Goal: Information Seeking & Learning: Find contact information

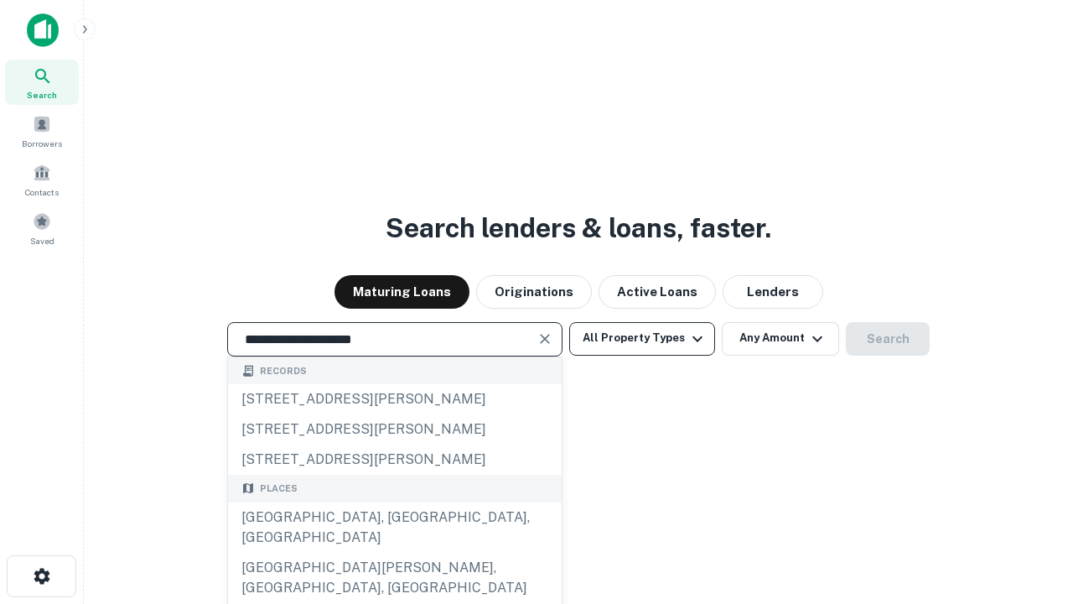
click at [394, 553] on div "[GEOGRAPHIC_DATA], [GEOGRAPHIC_DATA], [GEOGRAPHIC_DATA]" at bounding box center [395, 527] width 334 height 50
type input "**********"
click at [642, 338] on button "All Property Types" at bounding box center [642, 339] width 146 height 34
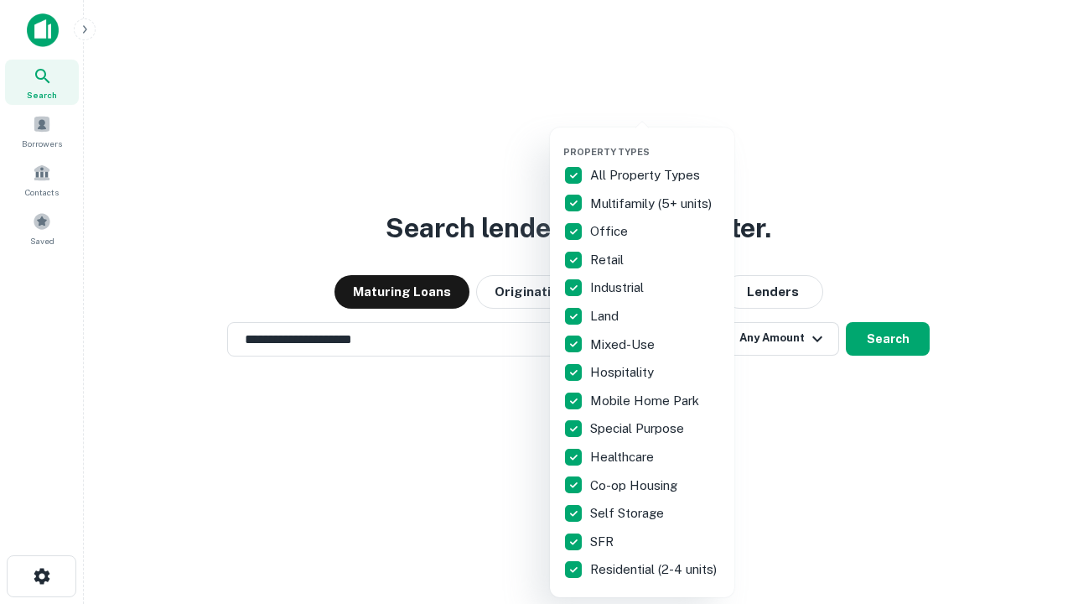
click at [656, 141] on button "button" at bounding box center [655, 141] width 184 height 1
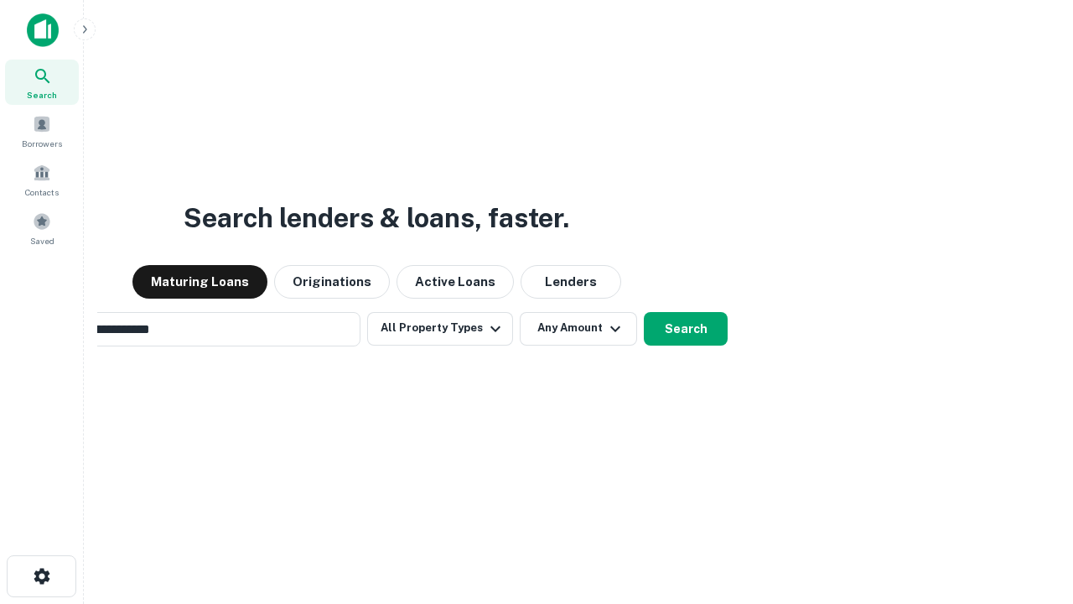
scroll to position [26, 0]
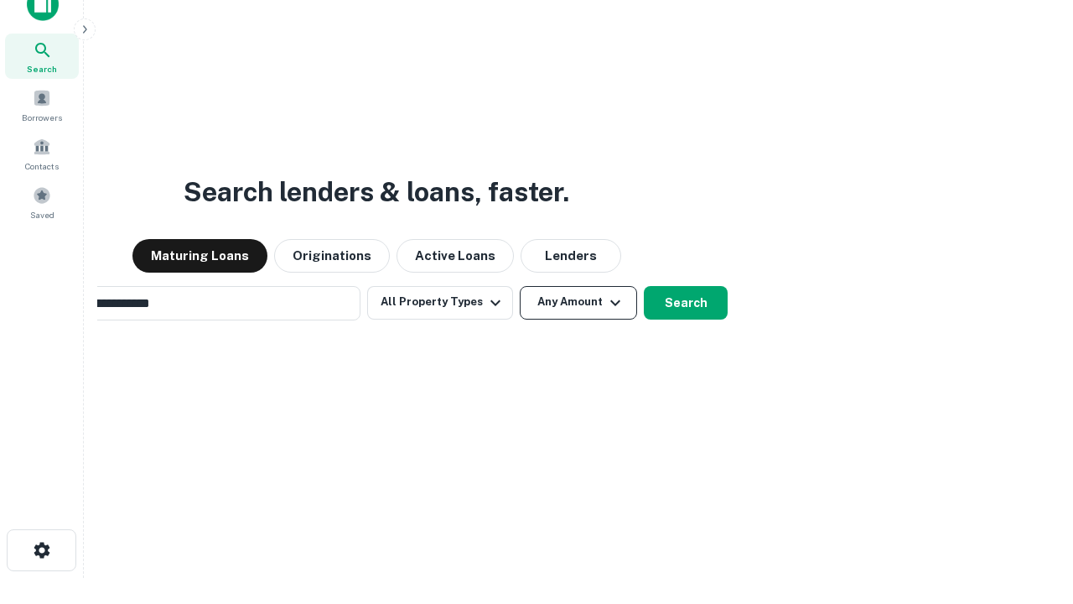
click at [520, 286] on button "Any Amount" at bounding box center [578, 303] width 117 height 34
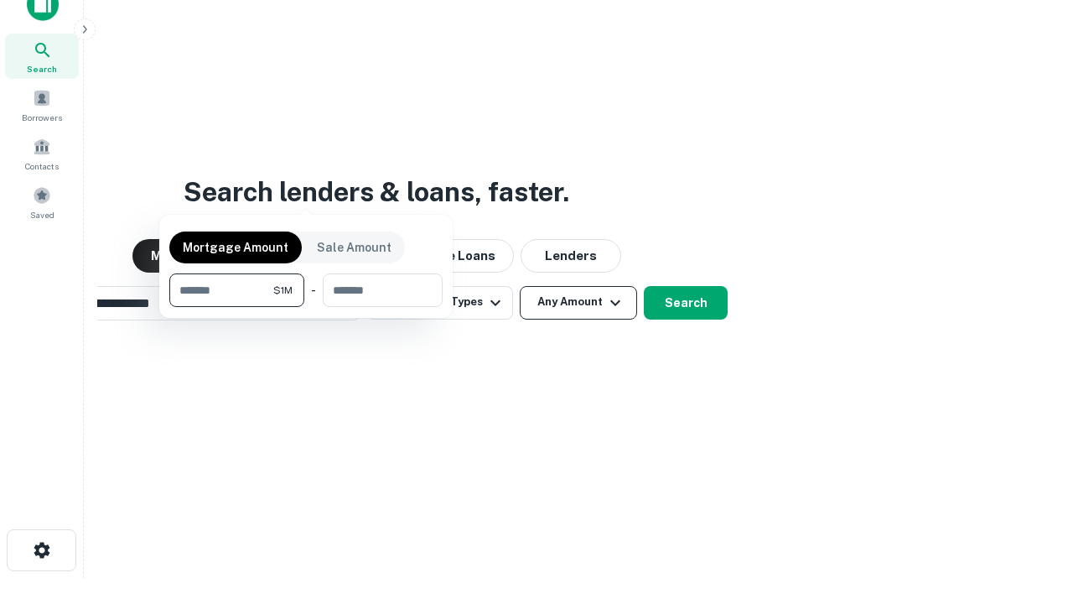
scroll to position [27, 0]
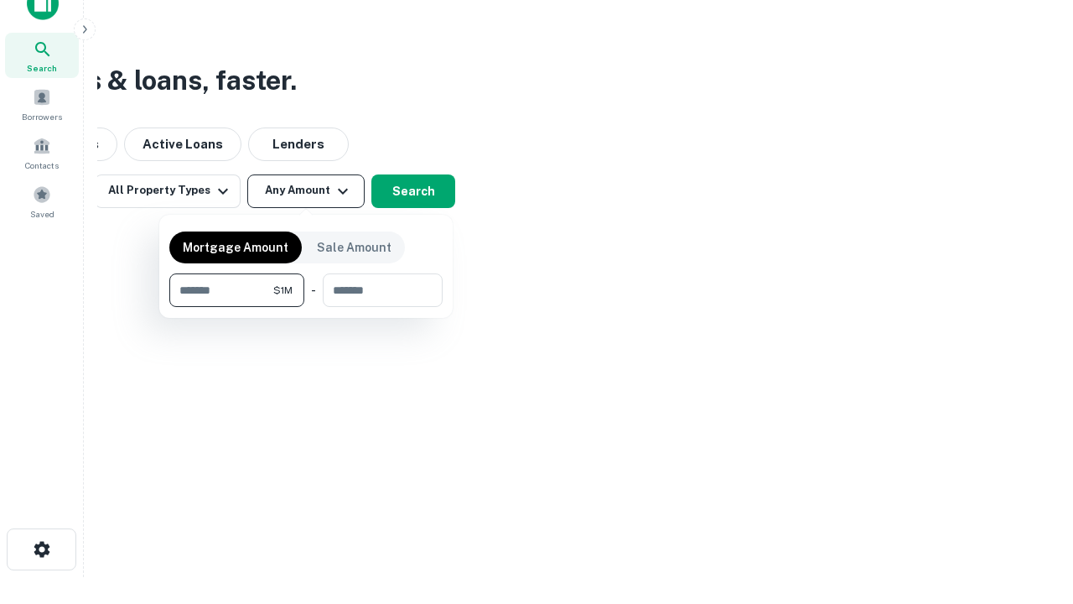
type input "*******"
click at [306, 307] on button "button" at bounding box center [305, 307] width 273 height 1
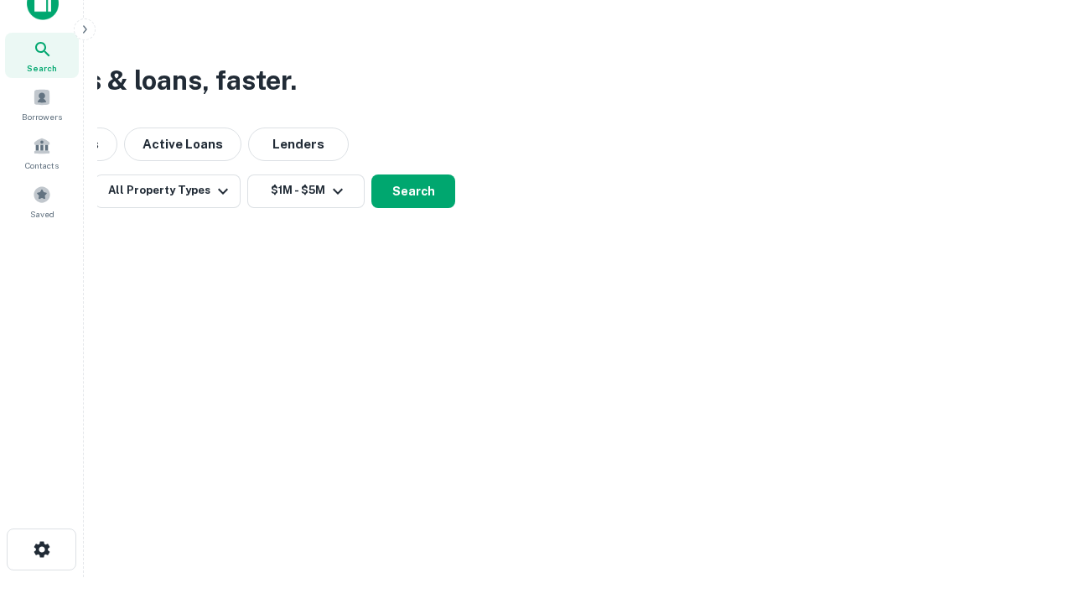
scroll to position [26, 0]
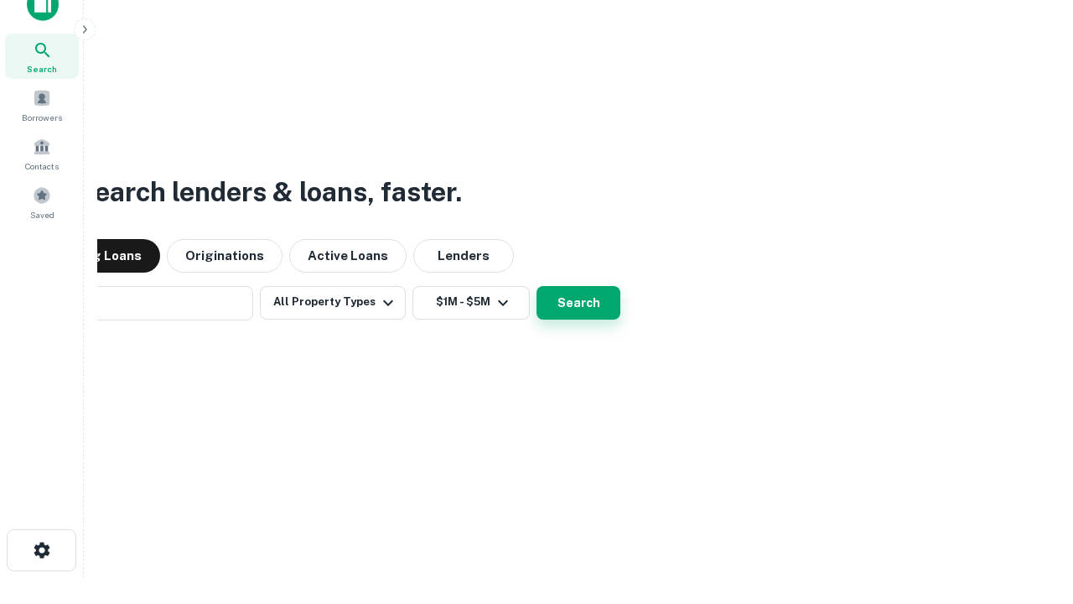
click at [537, 286] on button "Search" at bounding box center [579, 303] width 84 height 34
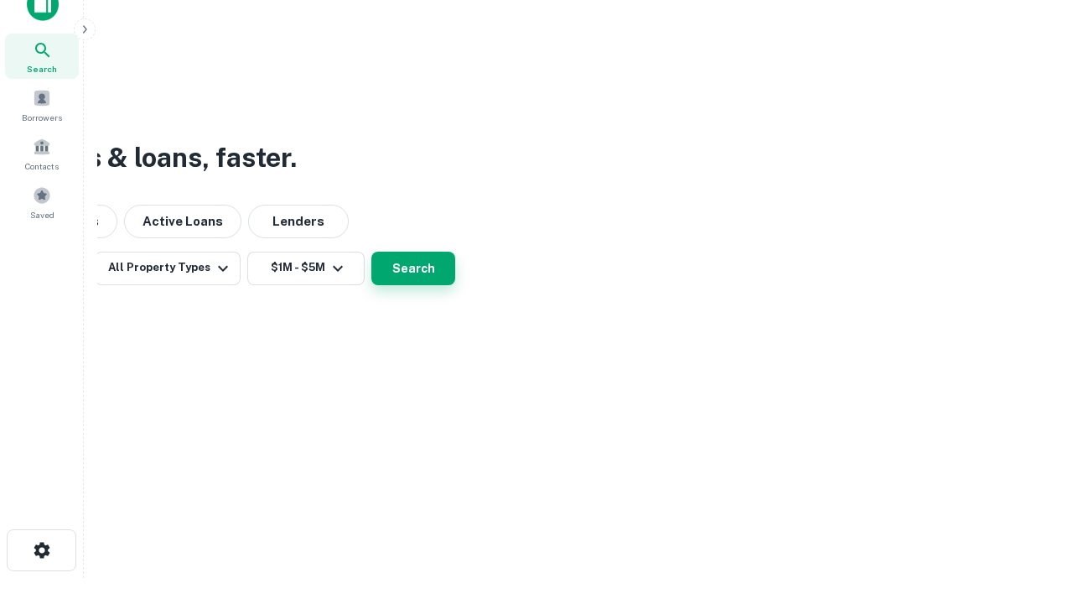
scroll to position [27, 0]
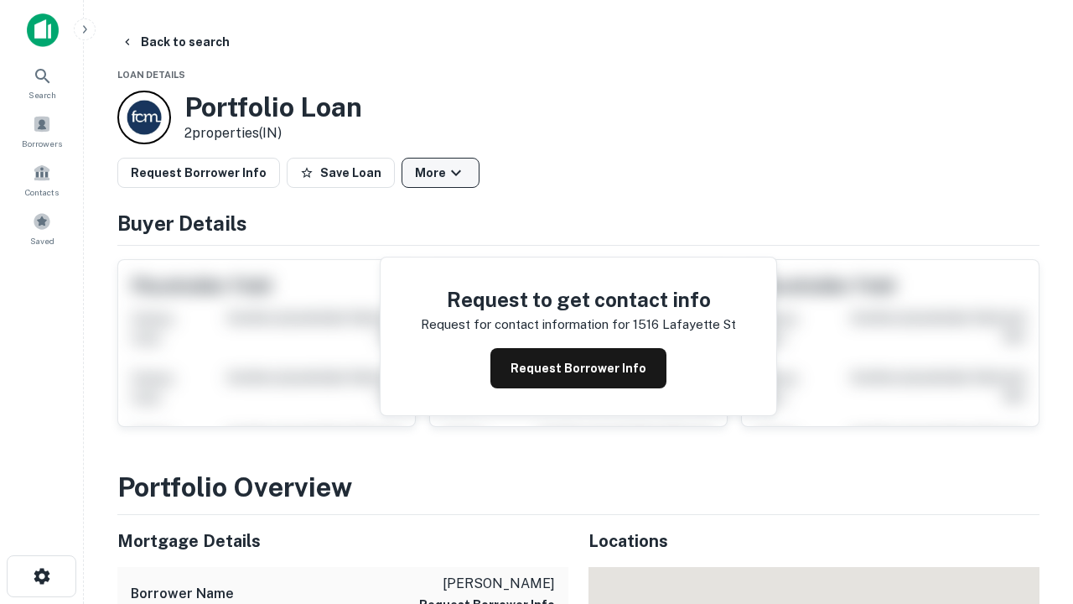
click at [440, 173] on button "More" at bounding box center [441, 173] width 78 height 30
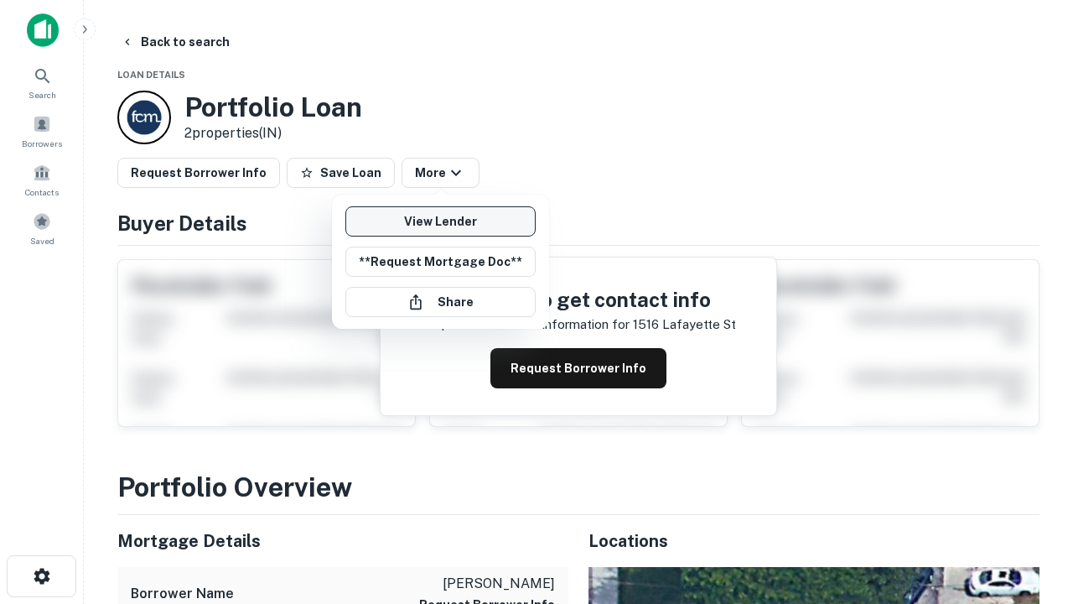
click at [440, 221] on link "View Lender" at bounding box center [440, 221] width 190 height 30
